Goal: Transaction & Acquisition: Purchase product/service

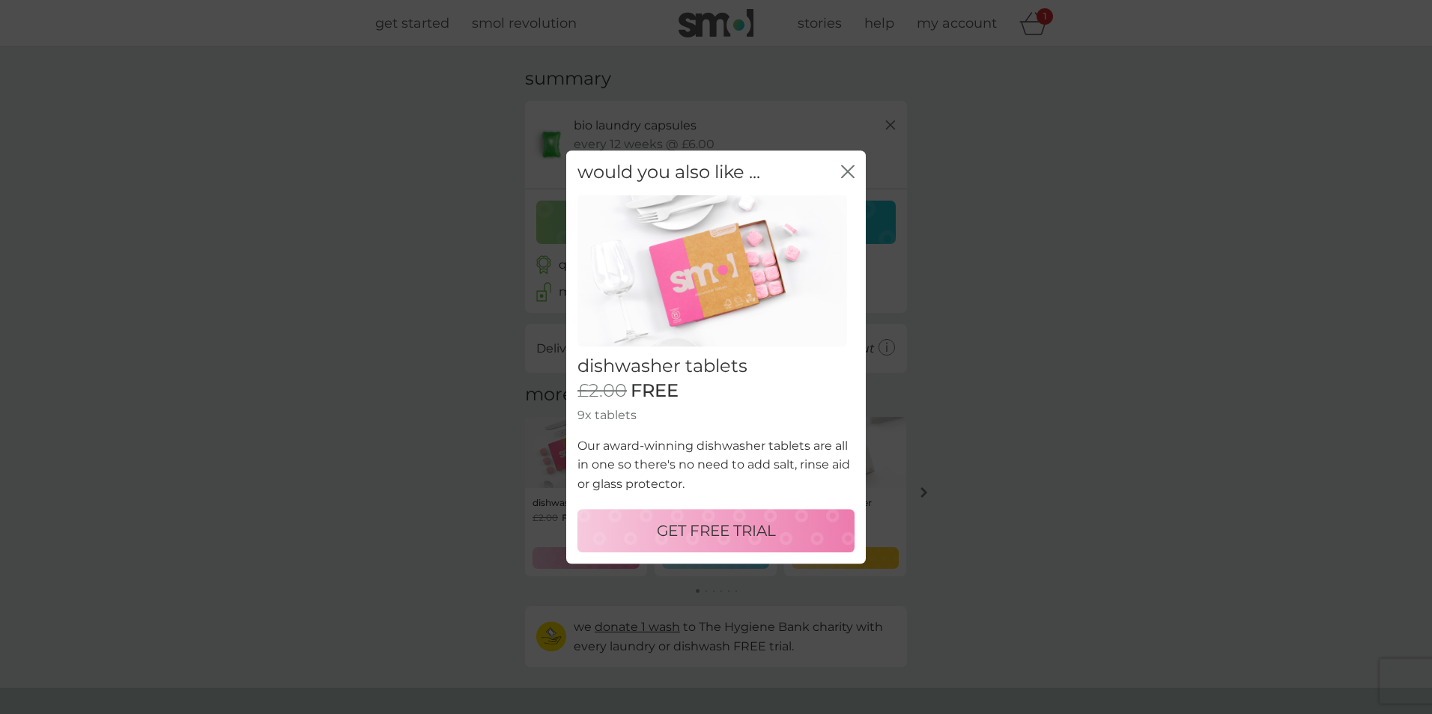
click at [854, 171] on icon "close" at bounding box center [847, 171] width 13 height 13
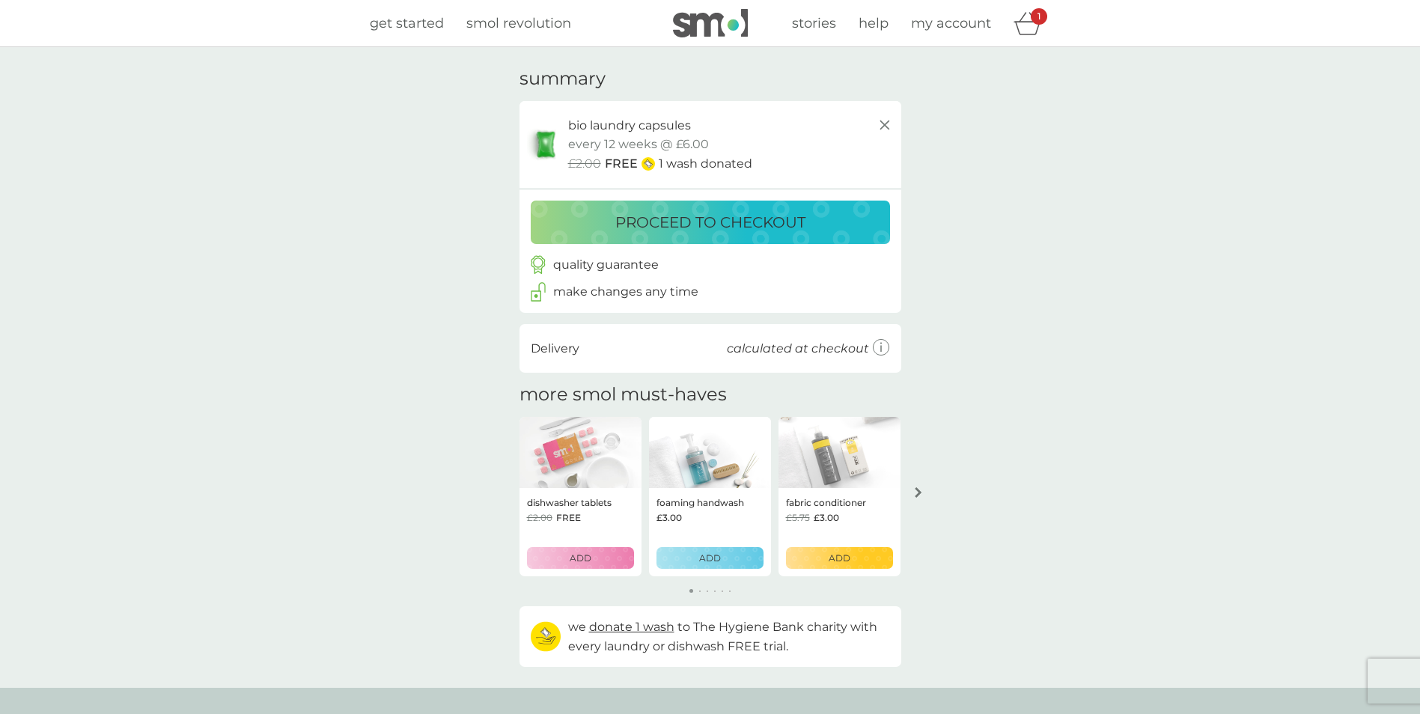
click at [765, 233] on p "proceed to checkout" at bounding box center [711, 222] width 190 height 24
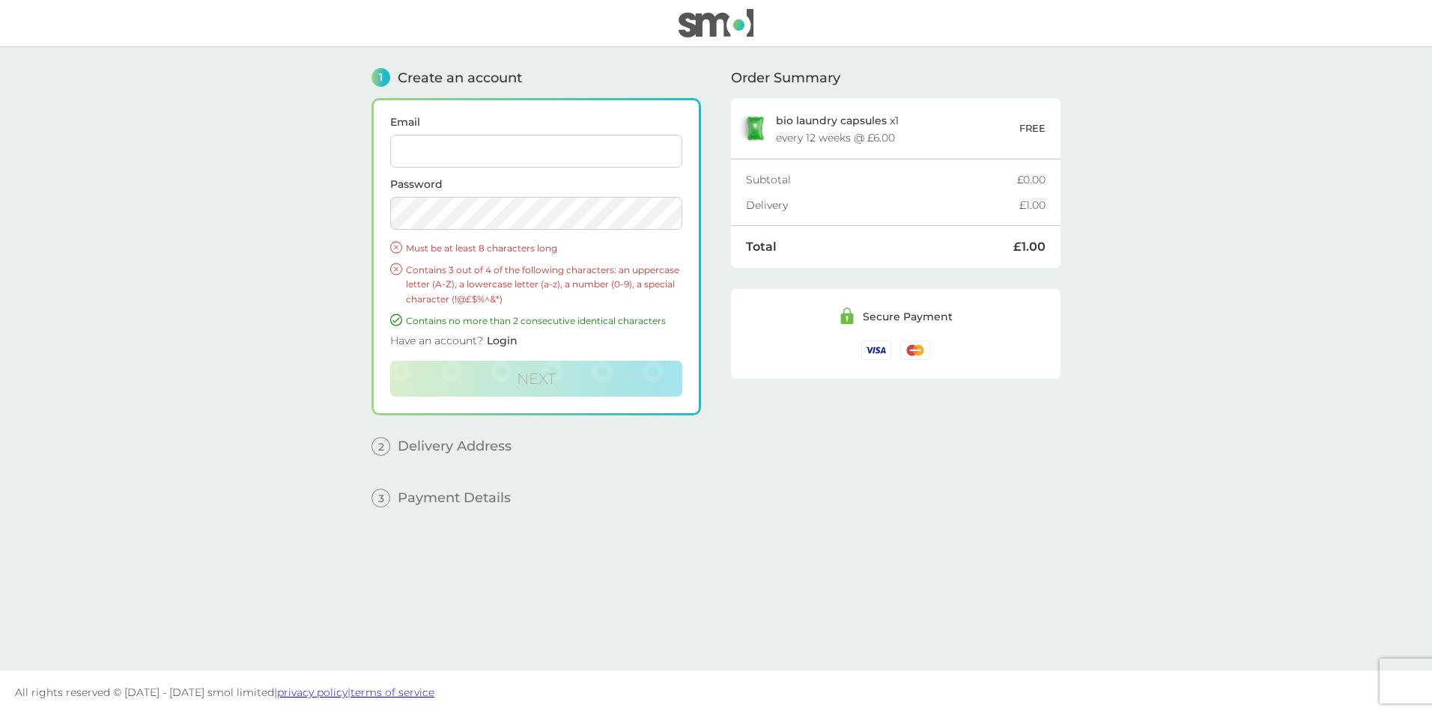
click at [458, 159] on input "Email" at bounding box center [536, 151] width 292 height 33
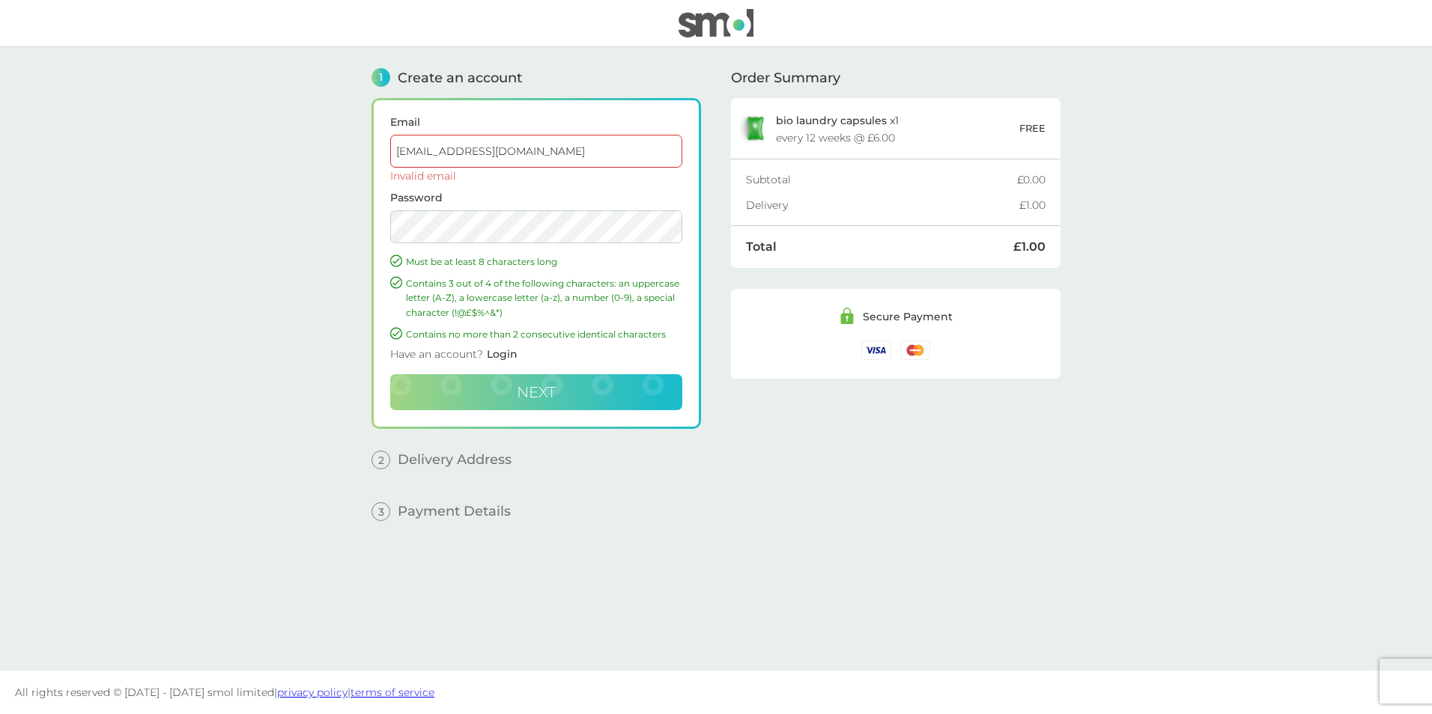
click at [508, 389] on button "Next" at bounding box center [536, 392] width 292 height 36
click at [528, 391] on span "Next" at bounding box center [536, 392] width 39 height 18
drag, startPoint x: 607, startPoint y: 154, endPoint x: 356, endPoint y: 161, distance: 251.7
click at [356, 161] on main "1 Create an account Email RACHELPEACE323@YAHOO.CO.UK Invalid email Password Mus…" at bounding box center [716, 359] width 1432 height 624
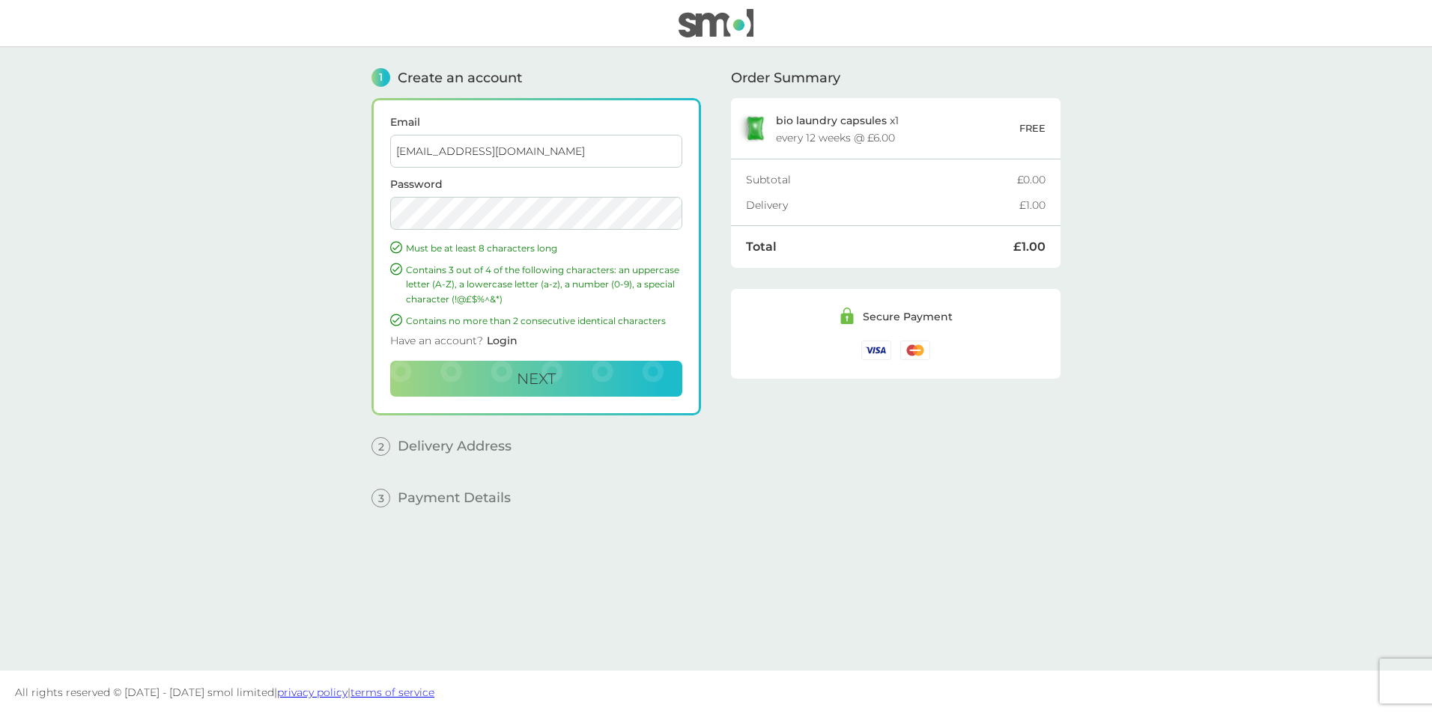
type input "rachelpeace323@yahoo.co.uk"
click at [201, 207] on main "1 Create an account Email rachelpeace323@yahoo.co.uk Password Must be at least …" at bounding box center [716, 359] width 1432 height 624
click at [505, 335] on span "Login" at bounding box center [502, 340] width 31 height 13
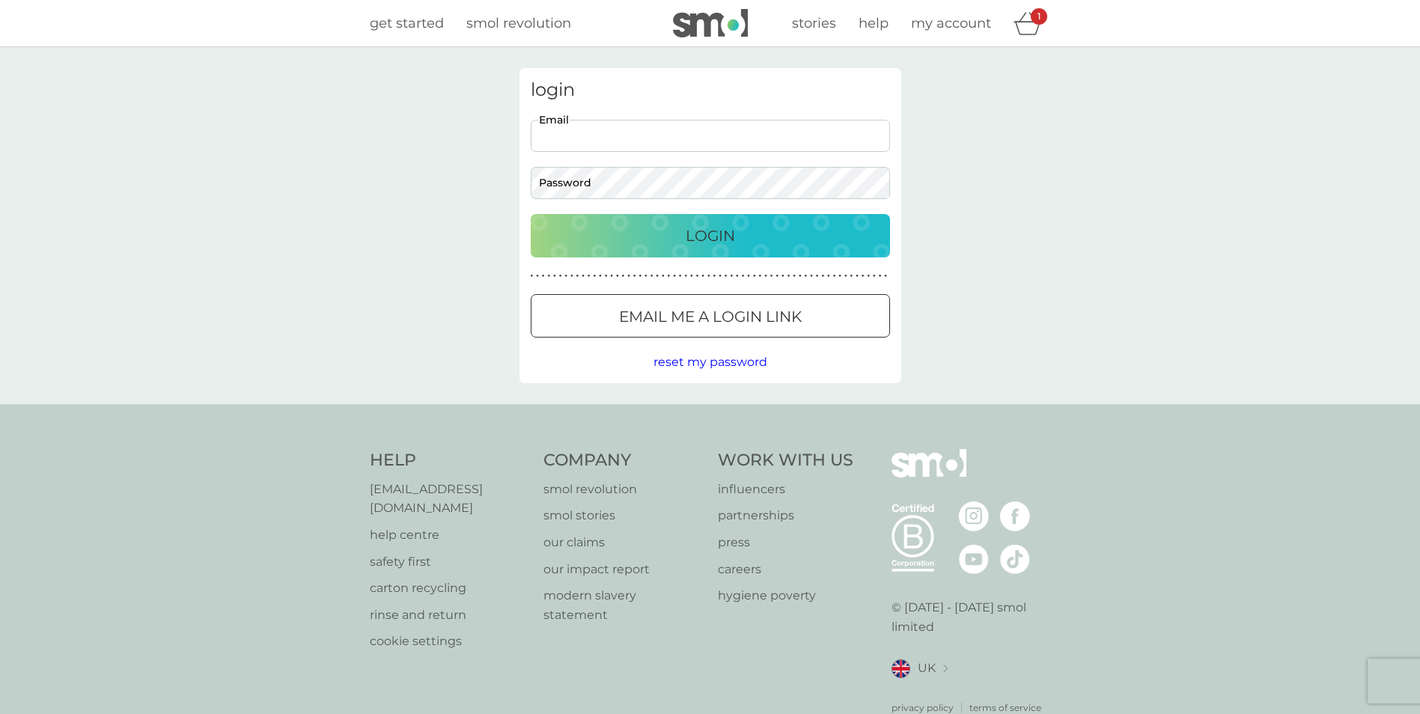
click at [571, 148] on input "Email" at bounding box center [710, 136] width 359 height 32
type input "RACHELPEACE323@YAHOO.CO.UK"
click at [695, 243] on p "Login" at bounding box center [710, 236] width 49 height 24
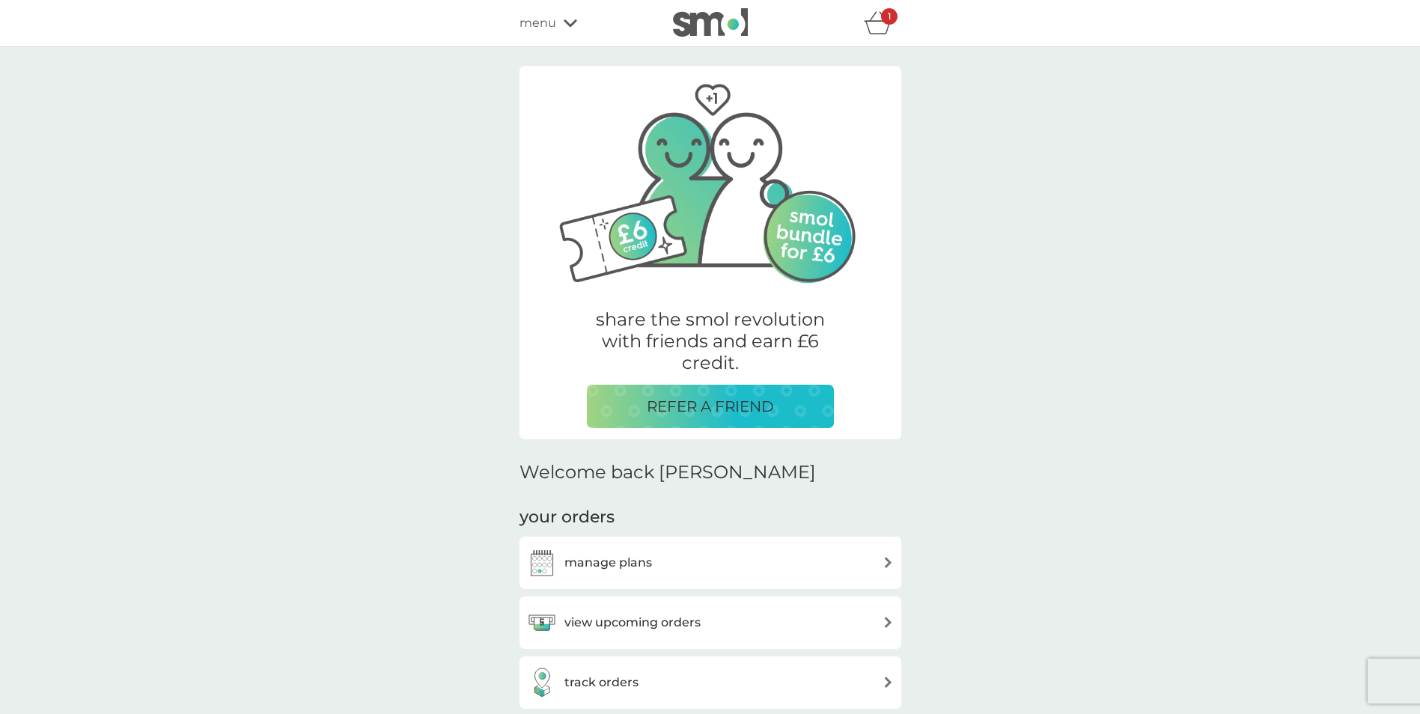
click at [715, 406] on p "REFER A FRIEND" at bounding box center [710, 407] width 127 height 24
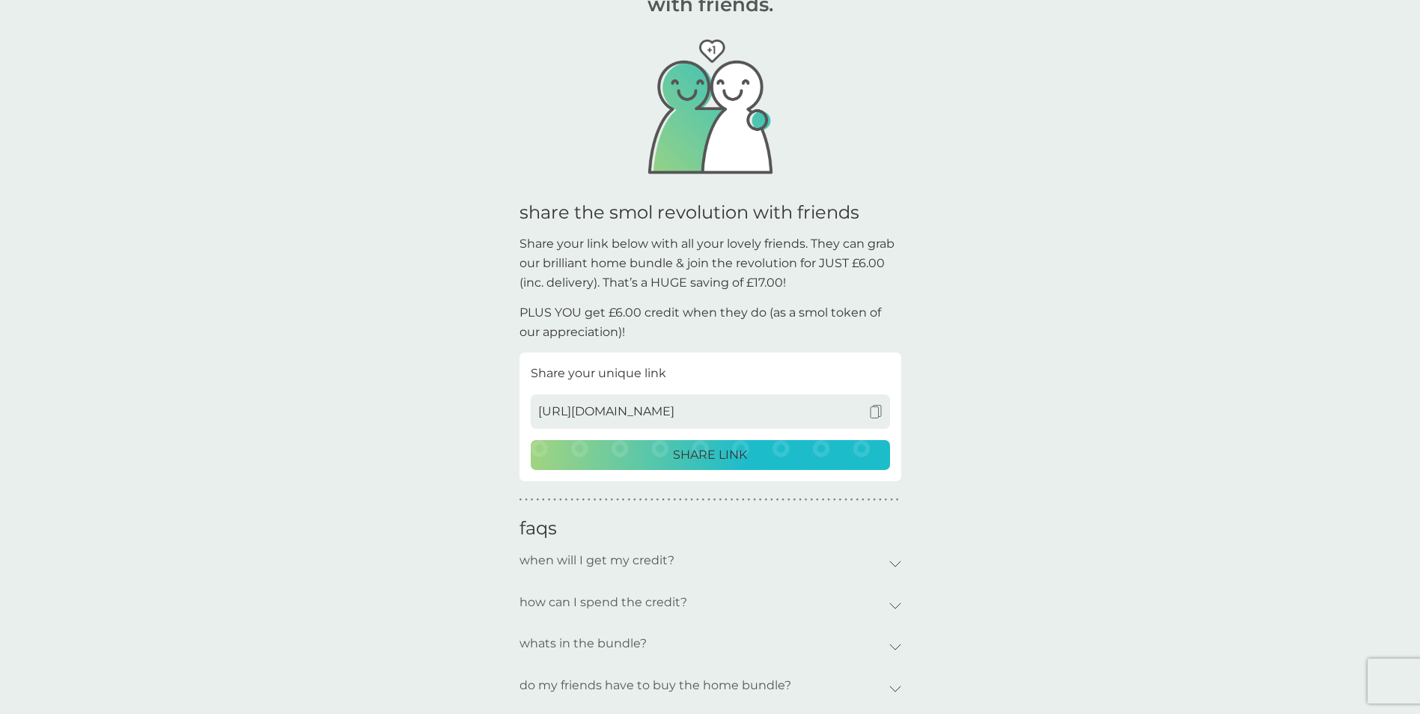
scroll to position [150, 0]
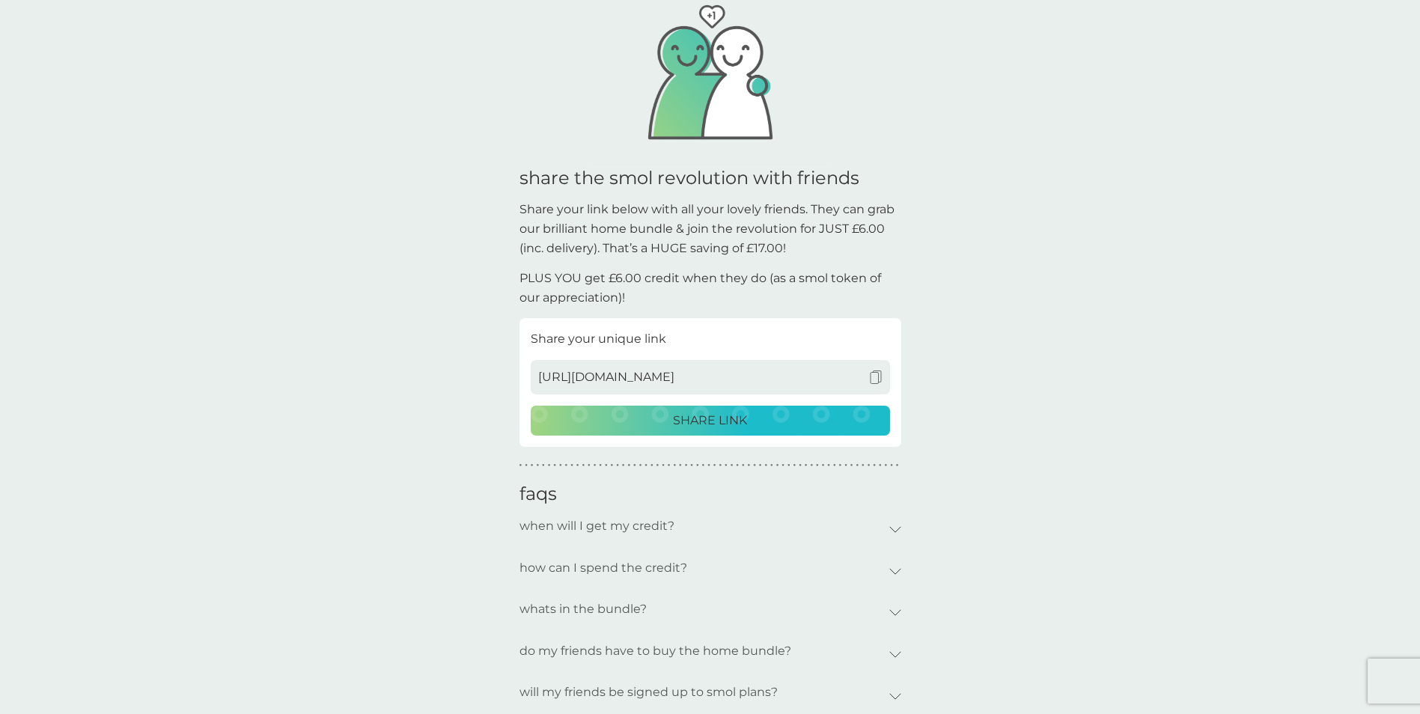
click at [704, 425] on p "SHARE LINK" at bounding box center [710, 420] width 74 height 19
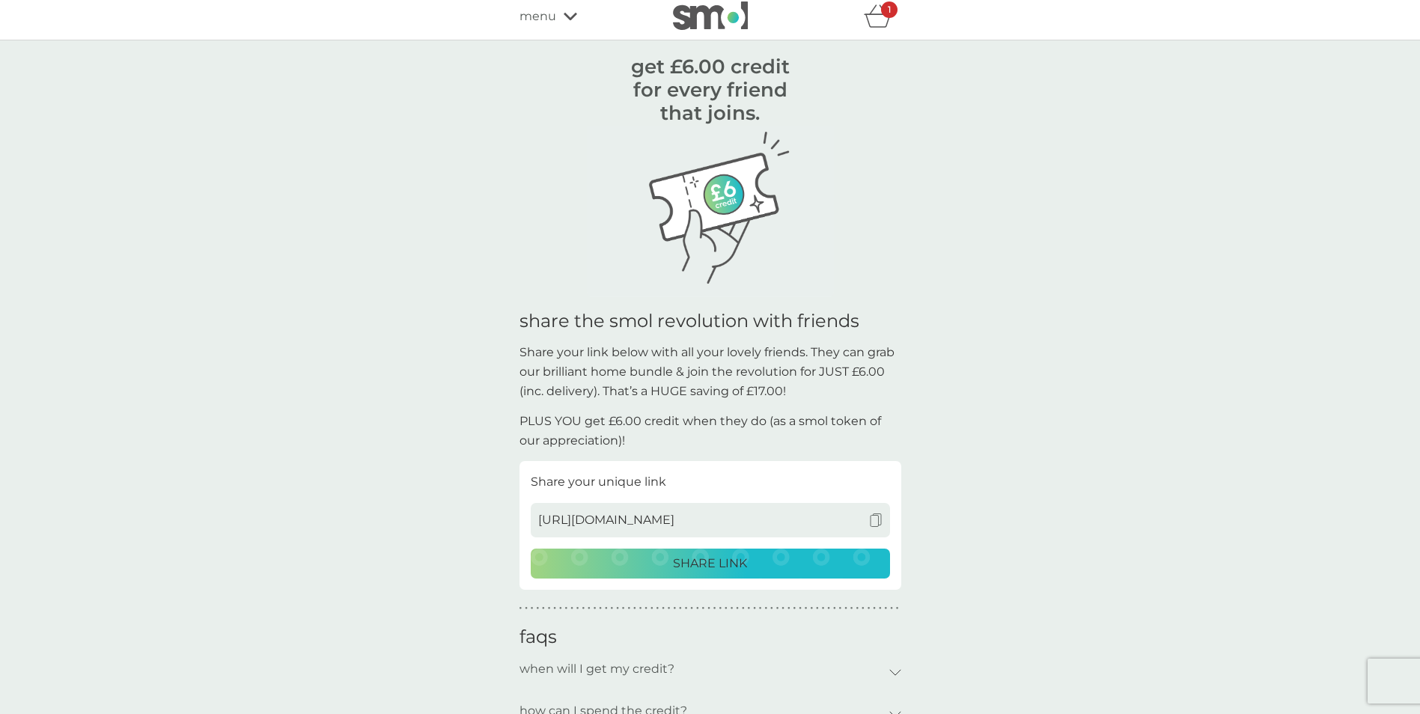
scroll to position [0, 0]
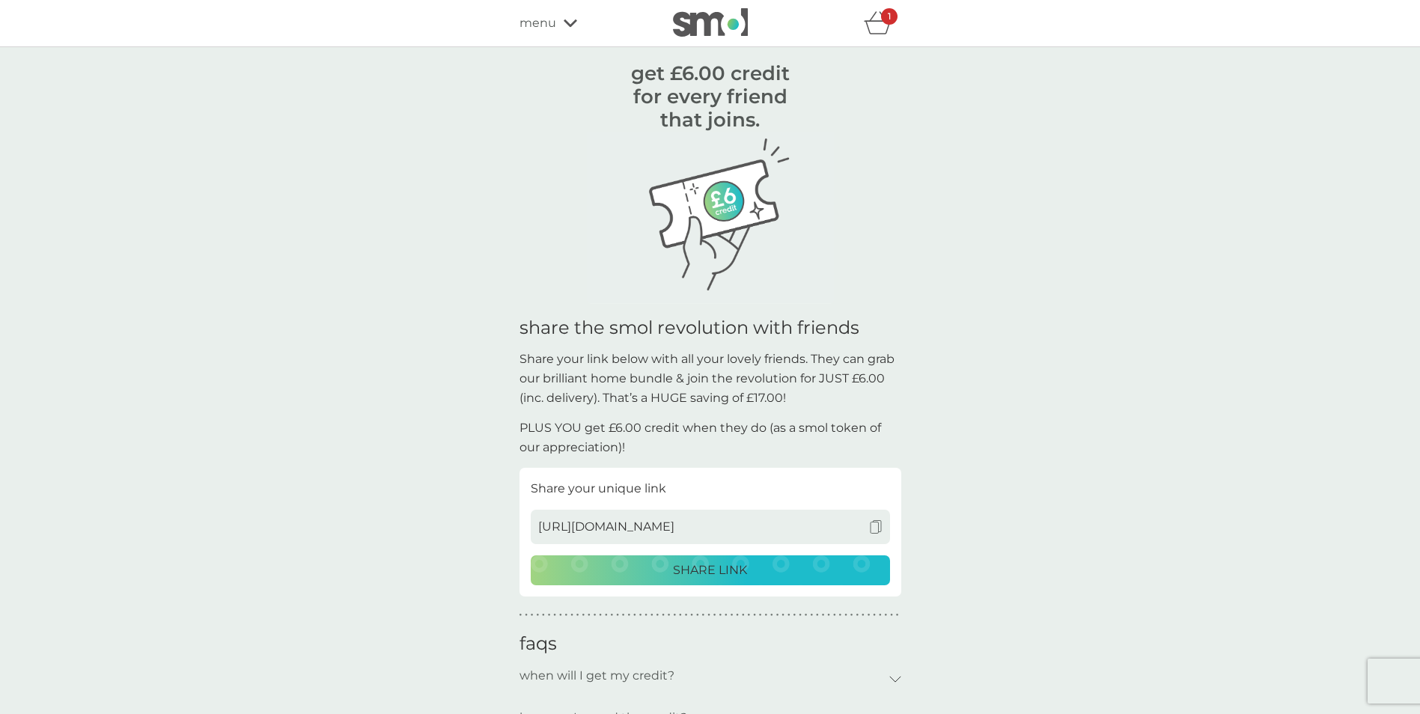
click at [884, 25] on icon "basket" at bounding box center [878, 22] width 28 height 23
